Goal: Complete application form

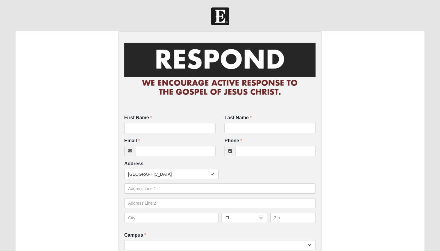
click at [146, 133] on div "First Name First Name is required." at bounding box center [170, 126] width 100 height 23
type input "[PERSON_NAME]"
type input "Sticesen"
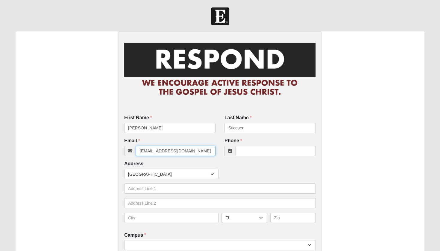
type input "[EMAIL_ADDRESS][DOMAIN_NAME]"
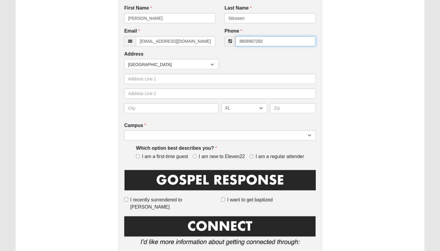
scroll to position [110, 0]
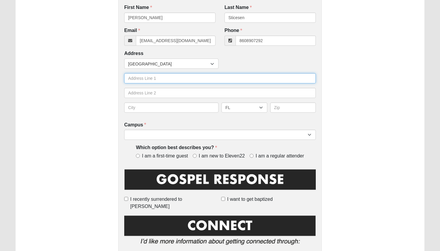
type input "[PHONE_NUMBER]"
type input "1862 Colby Ave"
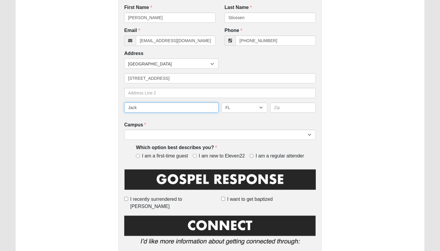
type input "Jack"
type input "32218"
click at [193, 101] on div "Countries United States ------------------------ Afghanistan Aland Islands Alba…" at bounding box center [219, 88] width 191 height 59
click at [190, 117] on div "First Name Peter First Name is required. Last Name Sticesen Last Name is requir…" at bounding box center [219, 225] width 203 height 609
click at [195, 105] on input "Jack" at bounding box center [171, 108] width 94 height 10
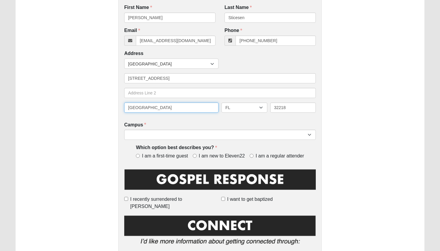
type input "Jacksonville"
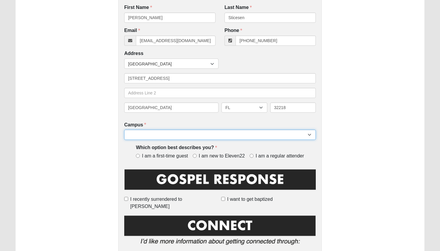
select select "15"
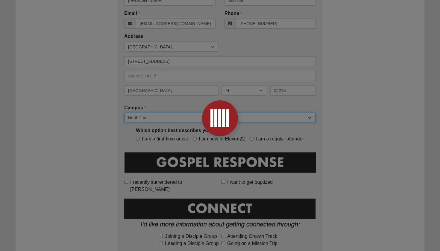
scroll to position [133, 0]
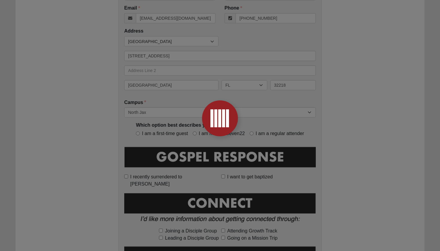
click at [137, 132] on div at bounding box center [220, 125] width 440 height 251
click at [296, 74] on div at bounding box center [220, 125] width 440 height 251
click at [274, 108] on div at bounding box center [220, 125] width 440 height 251
drag, startPoint x: 274, startPoint y: 108, endPoint x: 274, endPoint y: 112, distance: 3.9
click at [274, 112] on div at bounding box center [220, 125] width 440 height 251
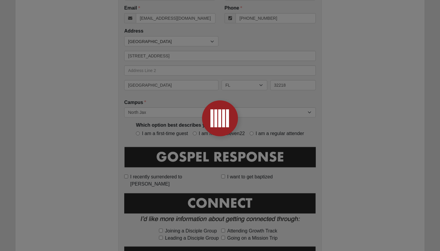
click at [274, 112] on div at bounding box center [220, 125] width 440 height 251
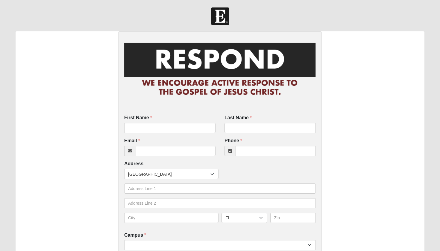
scroll to position [133, 0]
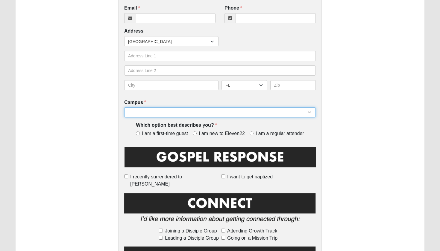
select select "15"
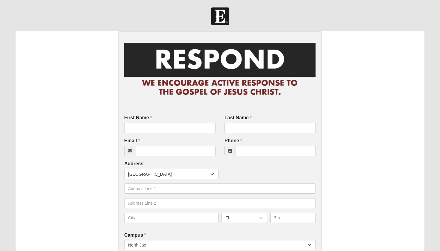
scroll to position [0, 0]
type input "[PERSON_NAME]"
type input "Sticesin"
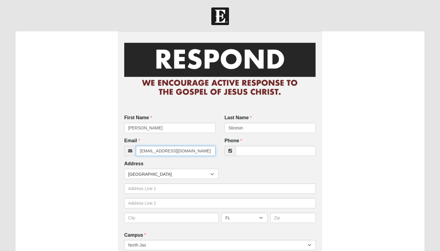
type input "[EMAIL_ADDRESS][DOMAIN_NAME]"
type input "[PHONE_NUMBER]"
